Goal: Task Accomplishment & Management: Manage account settings

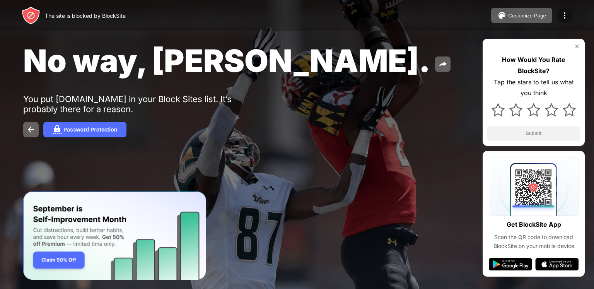
click at [564, 15] on img at bounding box center [564, 15] width 9 height 9
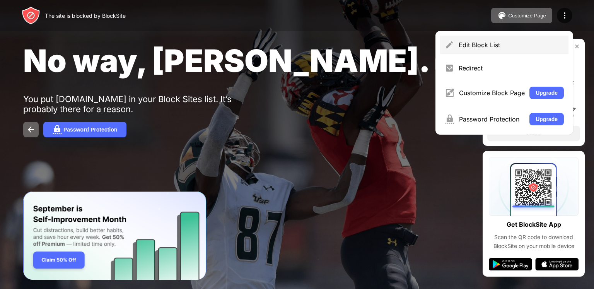
click at [457, 37] on div "Edit Block List" at bounding box center [504, 45] width 128 height 19
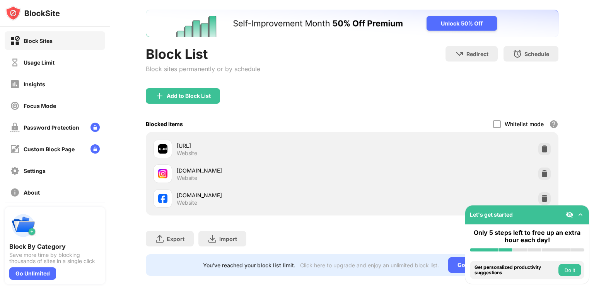
click at [538, 170] on div "[DOMAIN_NAME] Website" at bounding box center [351, 173] width 403 height 25
click at [540, 173] on img at bounding box center [544, 174] width 8 height 8
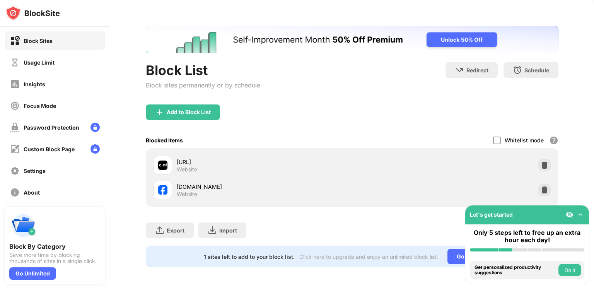
drag, startPoint x: 535, startPoint y: 173, endPoint x: 535, endPoint y: 181, distance: 7.7
click at [535, 181] on div "[DOMAIN_NAME] Website" at bounding box center [351, 189] width 403 height 25
click at [540, 186] on img at bounding box center [544, 190] width 8 height 8
